Goal: Find specific page/section: Find specific page/section

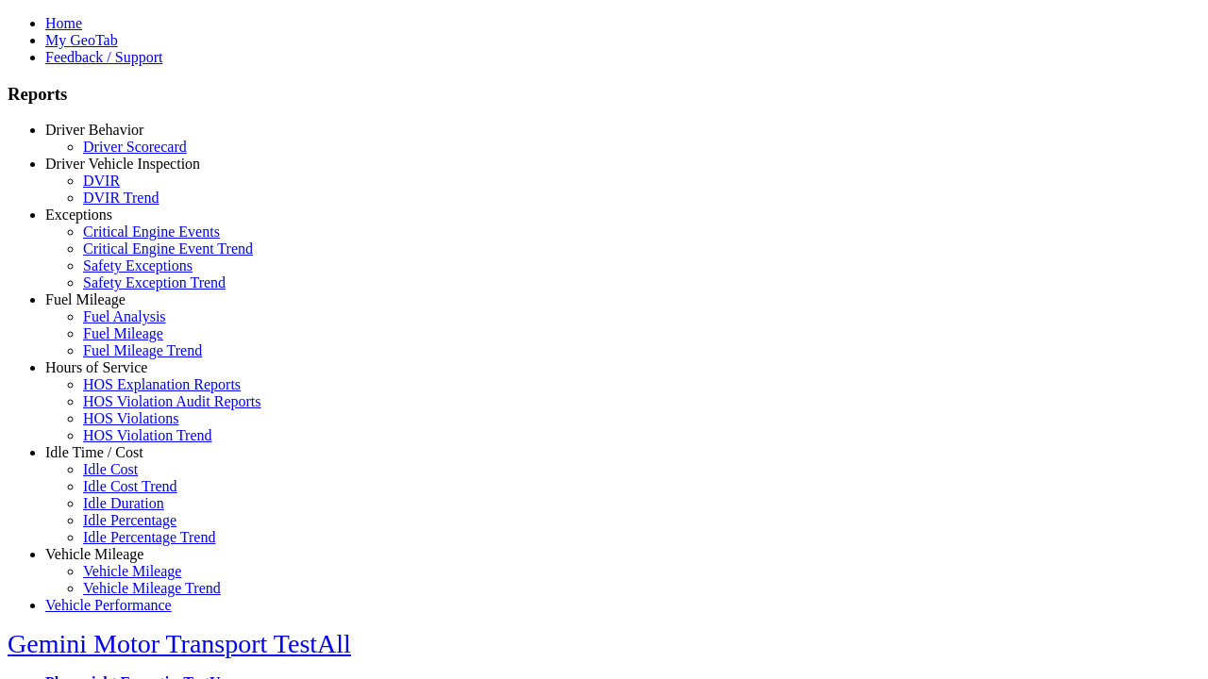
click at [108, 138] on link "Driver Behavior" at bounding box center [94, 130] width 98 height 16
click at [123, 155] on link "Driver Scorecard" at bounding box center [135, 147] width 104 height 16
select select
